Goal: Check status

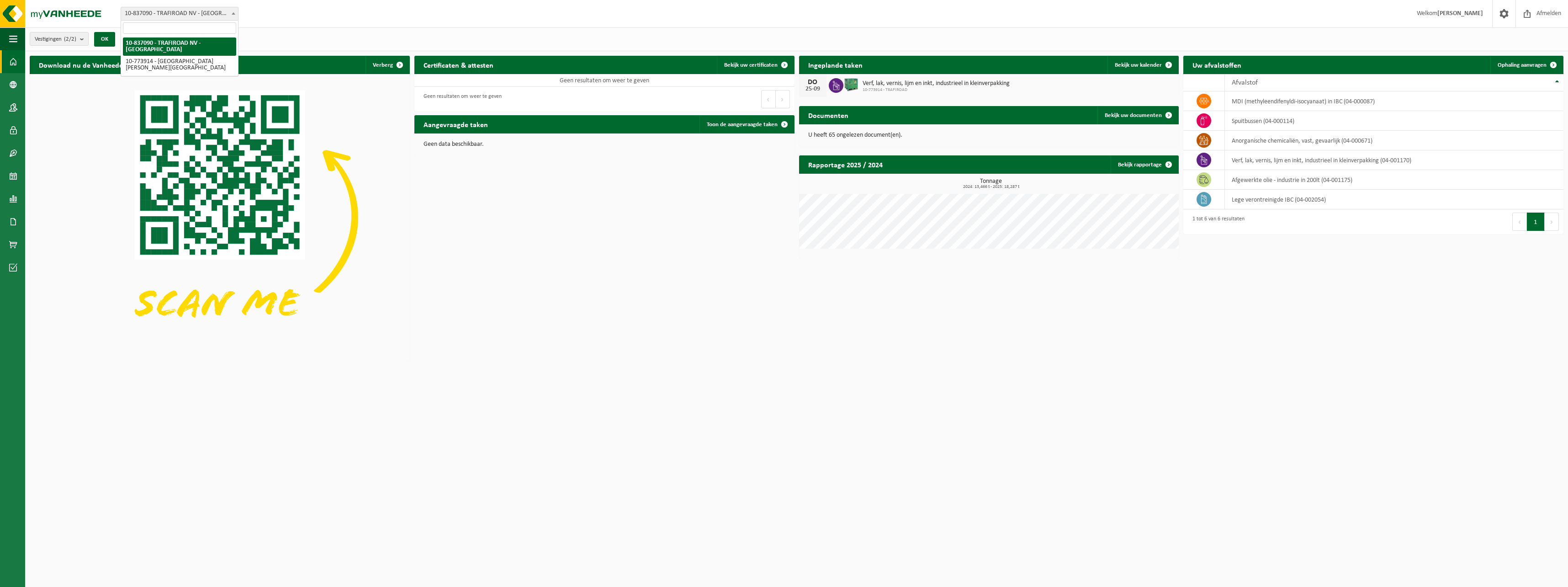
click at [234, 15] on span at bounding box center [233, 13] width 9 height 12
select select "111613"
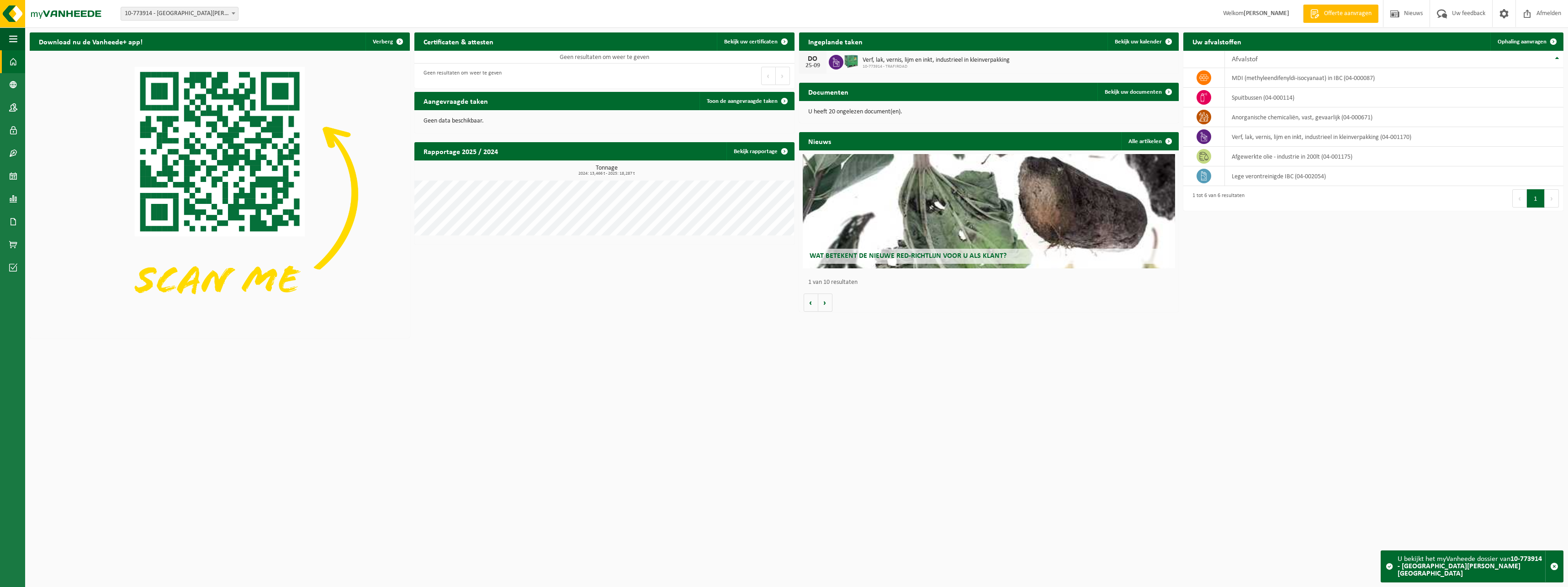
click at [939, 55] on div "Verf, lak, vernis, lijm en inkt, industrieel in kleinverpakking 10-773914 - TRA…" at bounding box center [934, 62] width 152 height 14
click at [1136, 38] on link "Bekijk uw kalender" at bounding box center [1143, 41] width 71 height 18
